Goal: Information Seeking & Learning: Learn about a topic

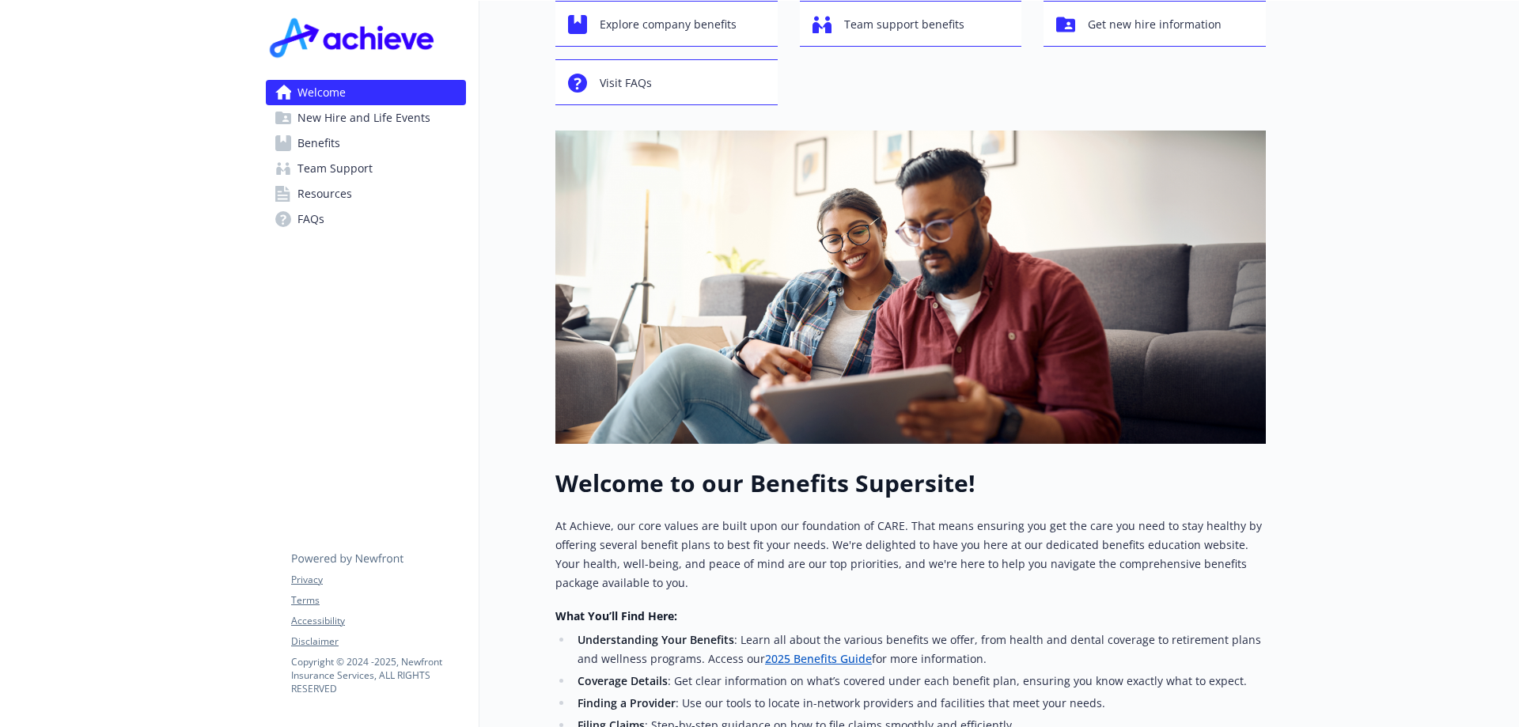
scroll to position [19, 0]
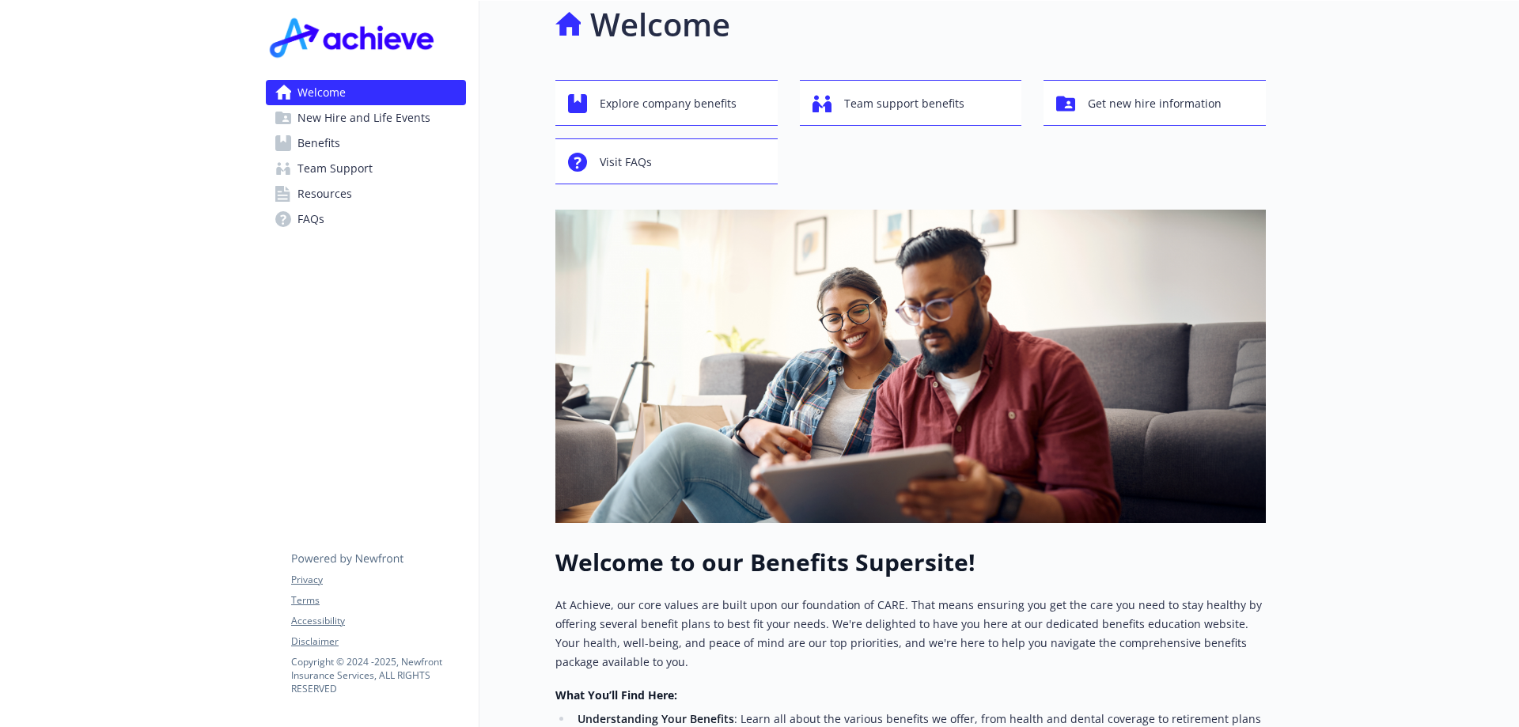
click at [350, 146] on link "Benefits" at bounding box center [366, 143] width 200 height 25
